Goal: Entertainment & Leisure: Consume media (video, audio)

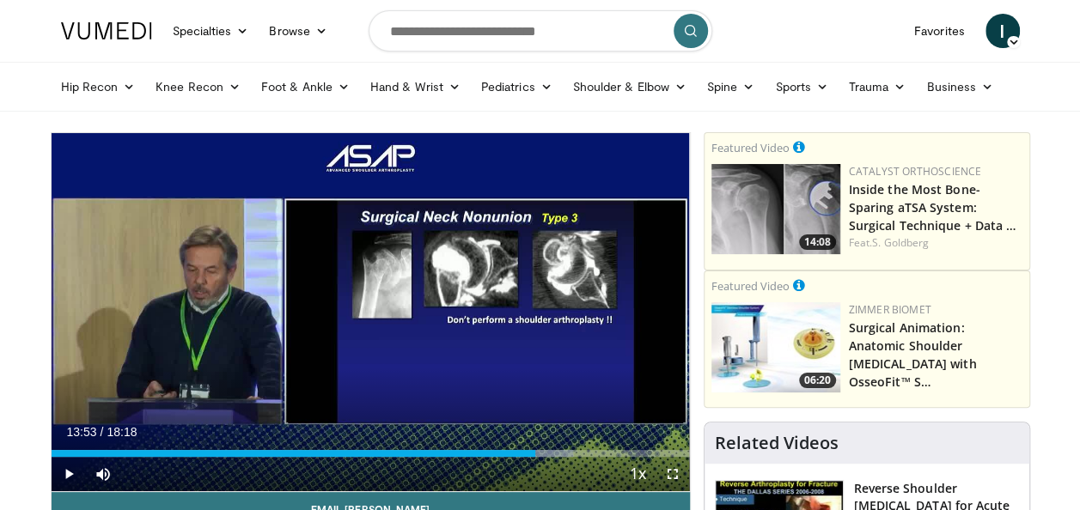
click at [187, 278] on div "10 seconds Tap to unmute" at bounding box center [371, 312] width 638 height 358
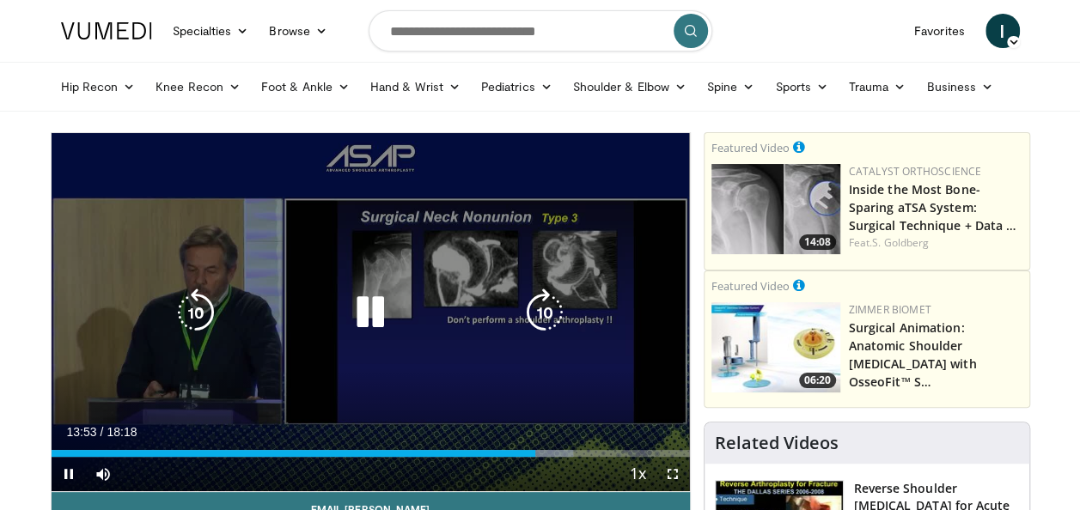
click at [188, 313] on icon "Video Player" at bounding box center [196, 313] width 48 height 48
click at [204, 313] on icon "Video Player" at bounding box center [196, 313] width 48 height 48
click at [209, 307] on icon "Video Player" at bounding box center [196, 313] width 48 height 48
click at [205, 318] on icon "Video Player" at bounding box center [196, 313] width 48 height 48
click at [199, 309] on icon "Video Player" at bounding box center [196, 313] width 48 height 48
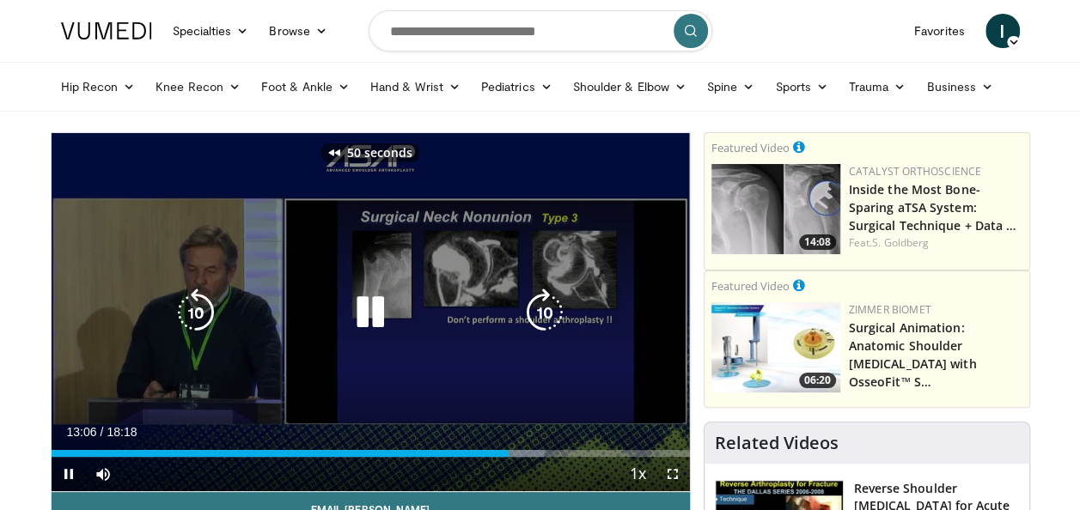
click at [201, 313] on icon "Video Player" at bounding box center [196, 313] width 48 height 48
click at [206, 317] on icon "Video Player" at bounding box center [196, 313] width 48 height 48
click at [196, 318] on icon "Video Player" at bounding box center [196, 313] width 48 height 48
click at [210, 316] on icon "Video Player" at bounding box center [196, 313] width 48 height 48
click at [198, 313] on icon "Video Player" at bounding box center [196, 313] width 48 height 48
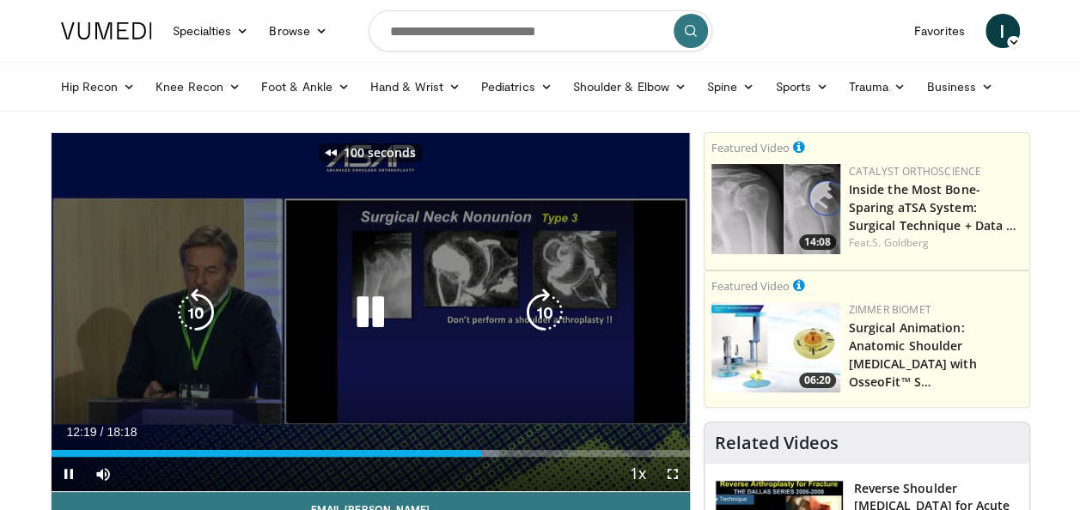
click at [193, 308] on icon "Video Player" at bounding box center [196, 313] width 48 height 48
click at [203, 321] on icon "Video Player" at bounding box center [196, 313] width 48 height 48
click at [201, 323] on icon "Video Player" at bounding box center [196, 313] width 48 height 48
click at [191, 320] on icon "Video Player" at bounding box center [196, 313] width 48 height 48
click at [189, 314] on icon "Video Player" at bounding box center [196, 313] width 48 height 48
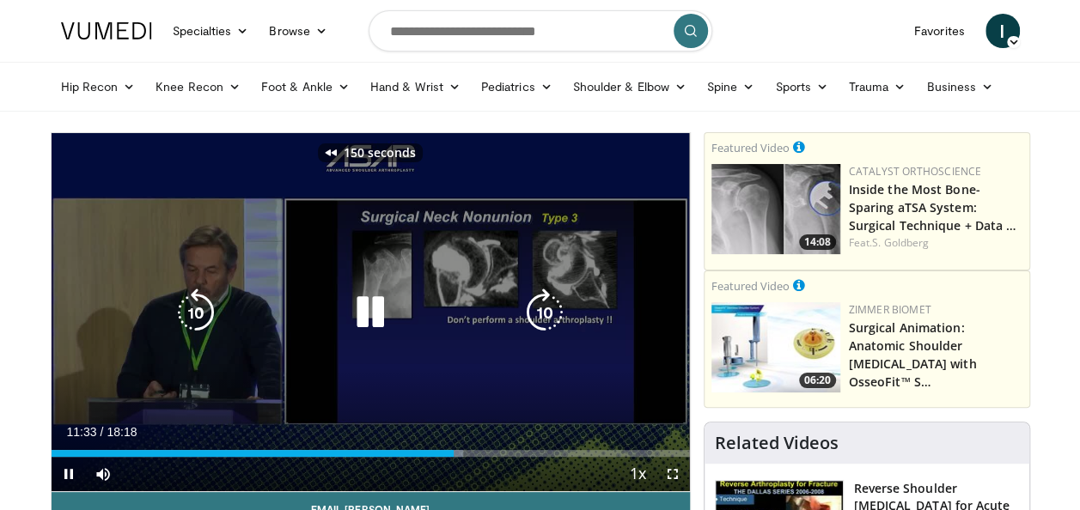
click at [197, 310] on icon "Video Player" at bounding box center [196, 313] width 48 height 48
click at [208, 310] on icon "Video Player" at bounding box center [196, 313] width 48 height 48
click at [207, 314] on icon "Video Player" at bounding box center [196, 313] width 48 height 48
click at [186, 311] on icon "Video Player" at bounding box center [196, 313] width 48 height 48
click at [185, 301] on icon "Video Player" at bounding box center [196, 313] width 48 height 48
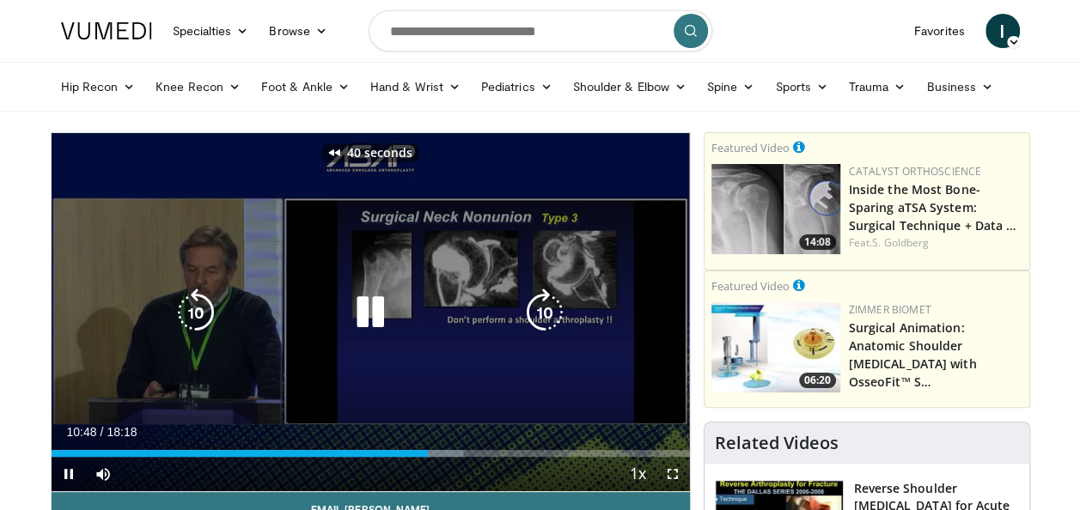
click at [361, 308] on icon "Video Player" at bounding box center [370, 313] width 48 height 48
click at [199, 323] on icon "Video Player" at bounding box center [196, 313] width 48 height 48
click at [540, 299] on icon "Video Player" at bounding box center [545, 313] width 48 height 48
click at [550, 321] on icon "Video Player" at bounding box center [545, 313] width 48 height 48
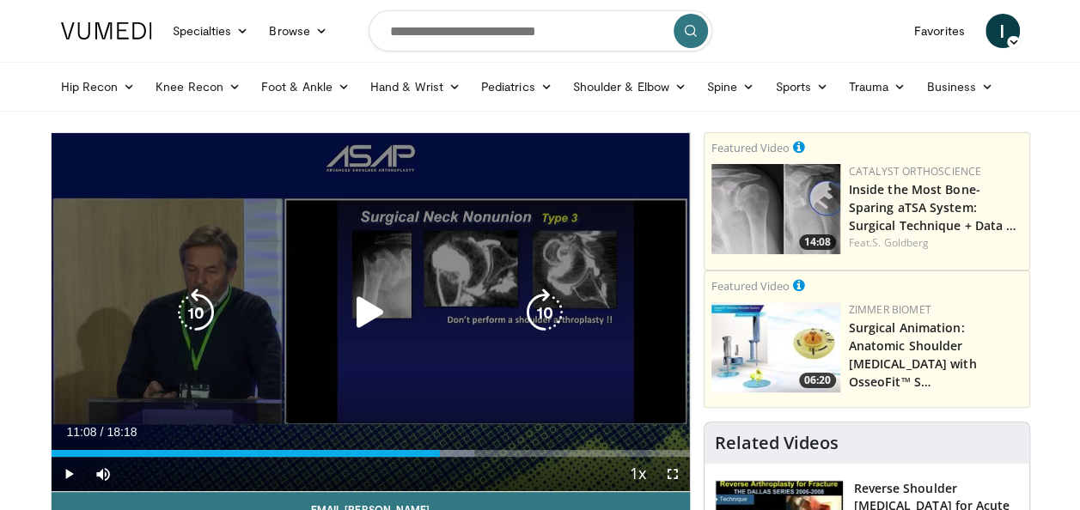
click at [539, 312] on icon "Video Player" at bounding box center [545, 313] width 48 height 48
click at [545, 308] on icon "Video Player" at bounding box center [545, 313] width 48 height 48
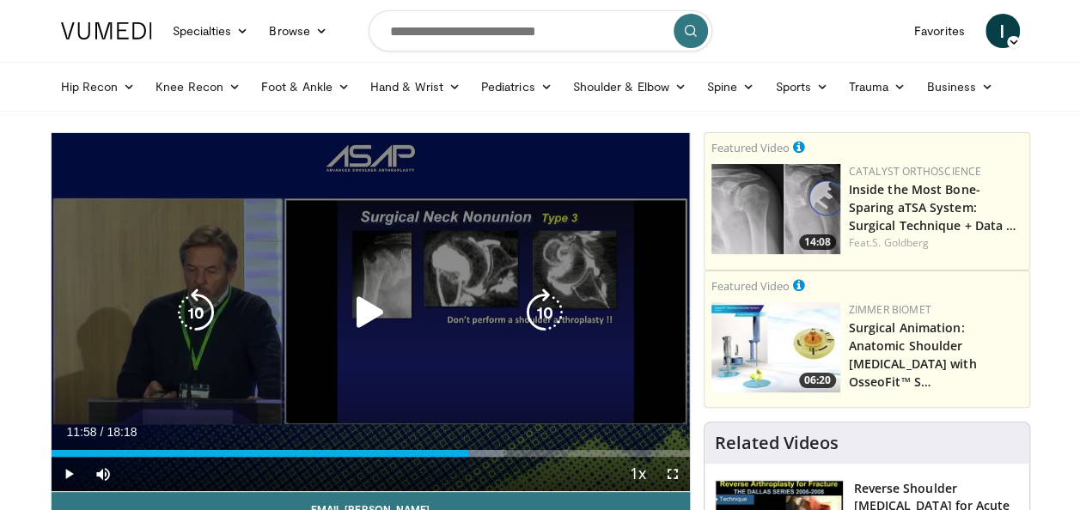
click at [198, 300] on icon "Video Player" at bounding box center [196, 313] width 48 height 48
click at [546, 310] on icon "Video Player" at bounding box center [545, 313] width 48 height 48
click at [198, 308] on icon "Video Player" at bounding box center [196, 313] width 48 height 48
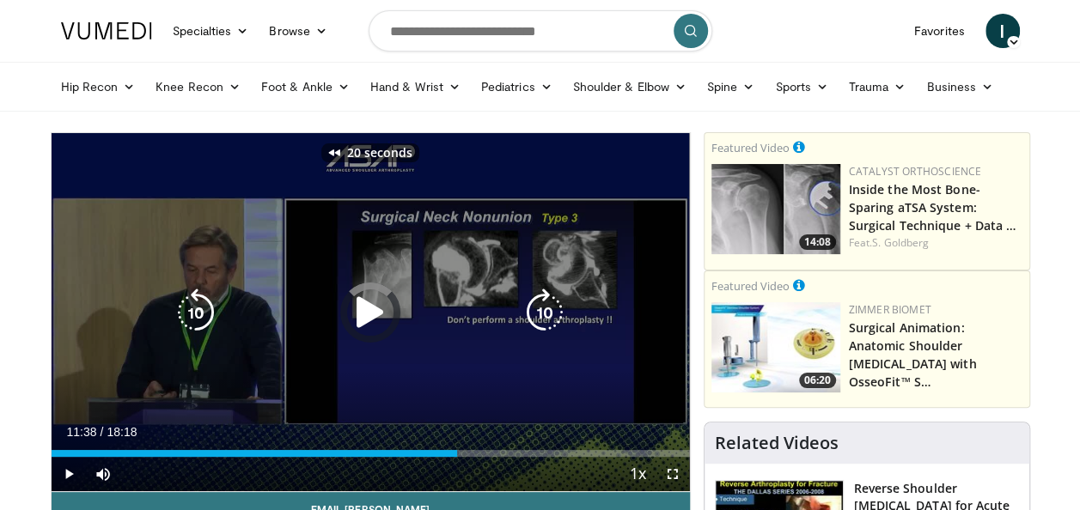
click at [198, 308] on icon "Video Player" at bounding box center [196, 313] width 48 height 48
click at [547, 310] on icon "Video Player" at bounding box center [545, 313] width 48 height 48
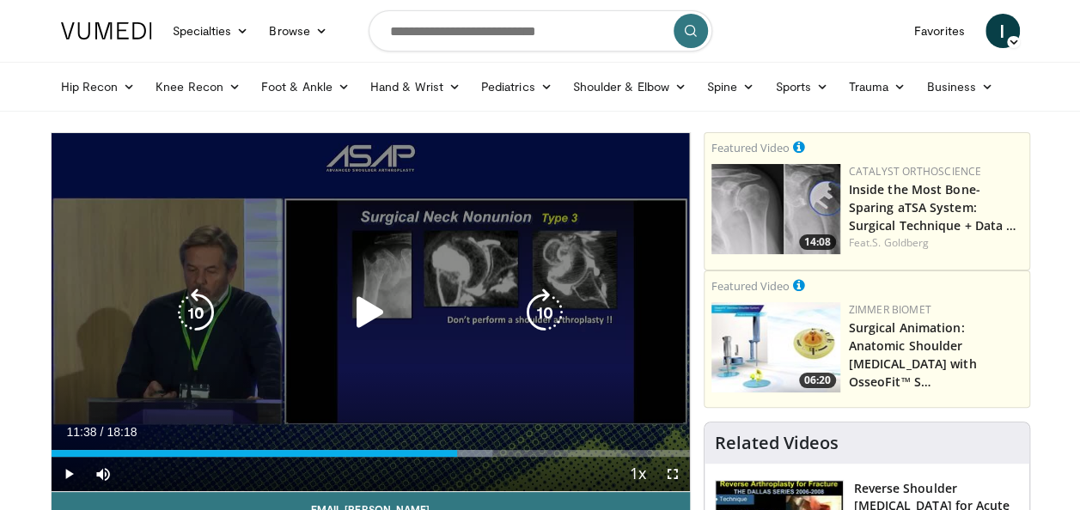
click at [545, 308] on icon "Video Player" at bounding box center [545, 313] width 48 height 48
